Goal: Task Accomplishment & Management: Manage account settings

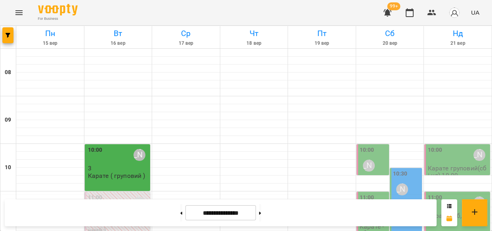
scroll to position [432, 0]
click at [15, 10] on icon "Menu" at bounding box center [19, 13] width 10 height 10
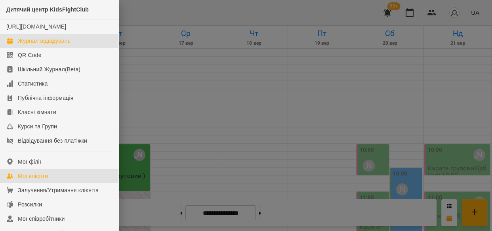
click at [33, 179] on div "Мої клієнти" at bounding box center [33, 176] width 30 height 8
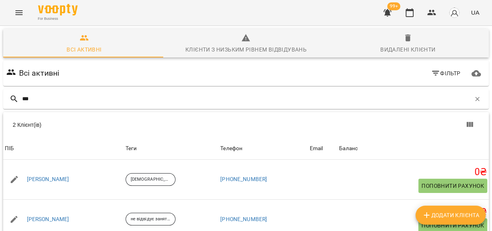
type input "***"
click at [57, 181] on link "Вайденко Кірілл" at bounding box center [48, 179] width 42 height 8
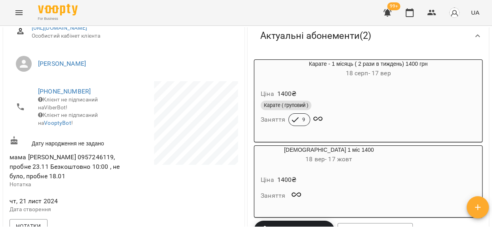
scroll to position [131, 0]
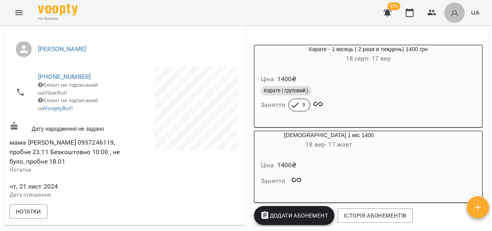
click at [457, 8] on img "button" at bounding box center [454, 12] width 11 height 11
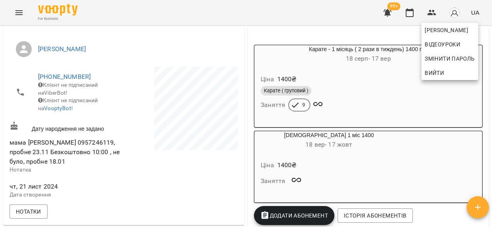
click at [435, 72] on span "Вийти" at bounding box center [434, 73] width 19 height 10
